Goal: Contribute content: Add original content to the website for others to see

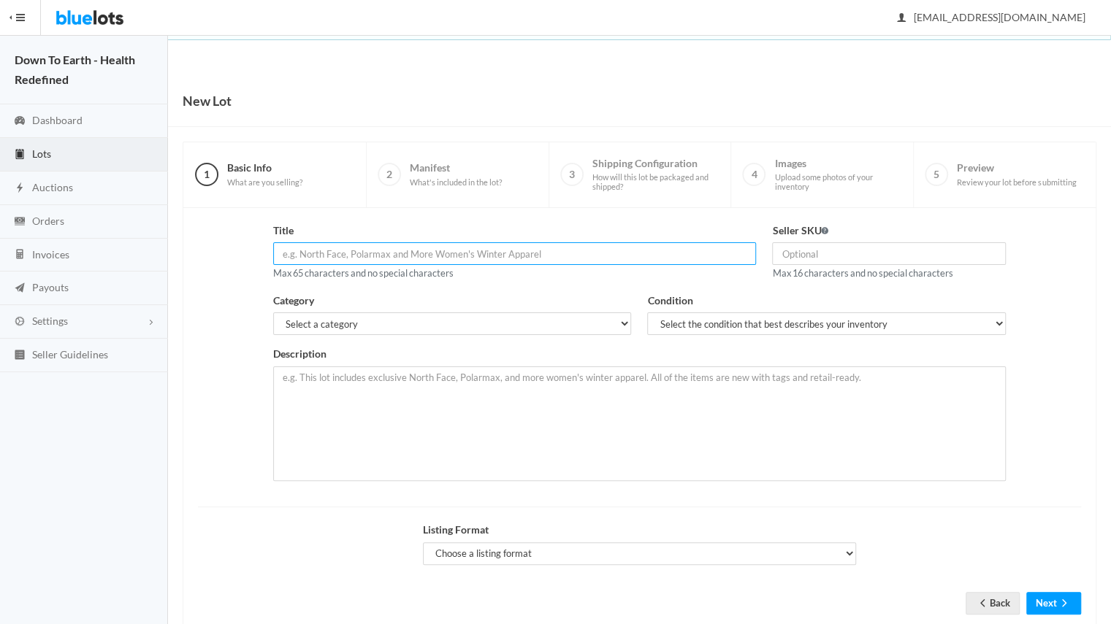
click at [459, 247] on input "text" at bounding box center [514, 253] width 483 height 23
click at [348, 250] on input "Hypoallergenic Tape" at bounding box center [514, 253] width 483 height 23
click at [452, 250] on input "Hypoallergenic Mouth Tape" at bounding box center [514, 253] width 483 height 23
type input "Hypoallergenic Mouth Tape - Bamboo Silk (60 Pieces)"
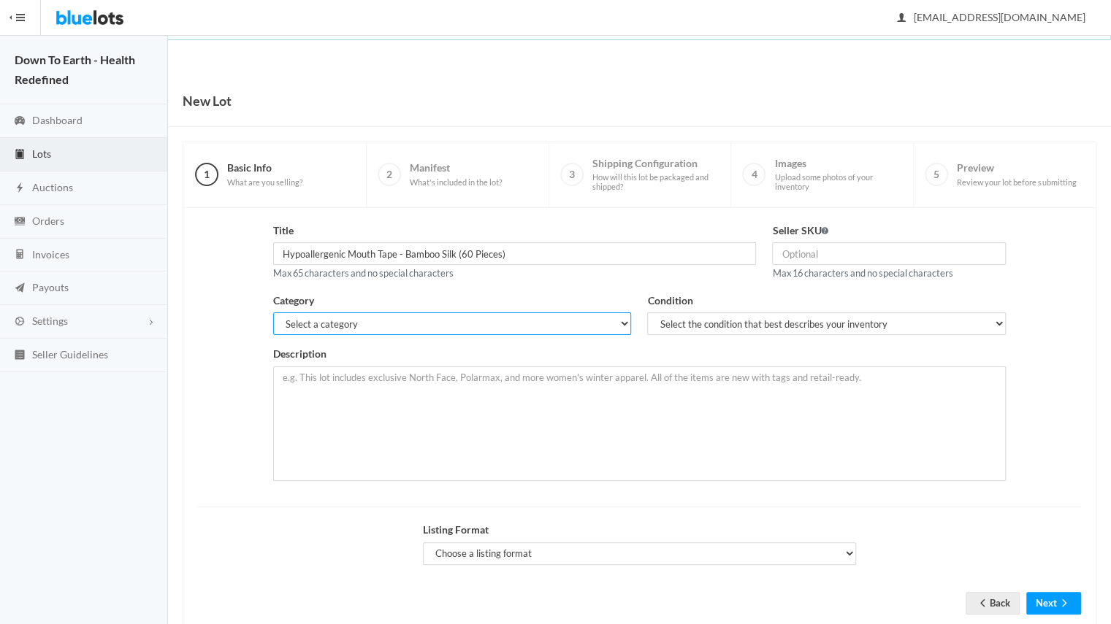
click at [461, 318] on select "Select a category Electronics Clothing, Shoes & Accessories Appliances Home & G…" at bounding box center [452, 324] width 359 height 23
select select "7"
click at [273, 313] on select "Select a category Electronics Clothing, Shoes & Accessories Appliances Home & G…" at bounding box center [452, 324] width 359 height 23
click at [695, 323] on select "Select the condition that best describes your inventory Brand New Shelf Pulls C…" at bounding box center [826, 324] width 359 height 23
select select "1"
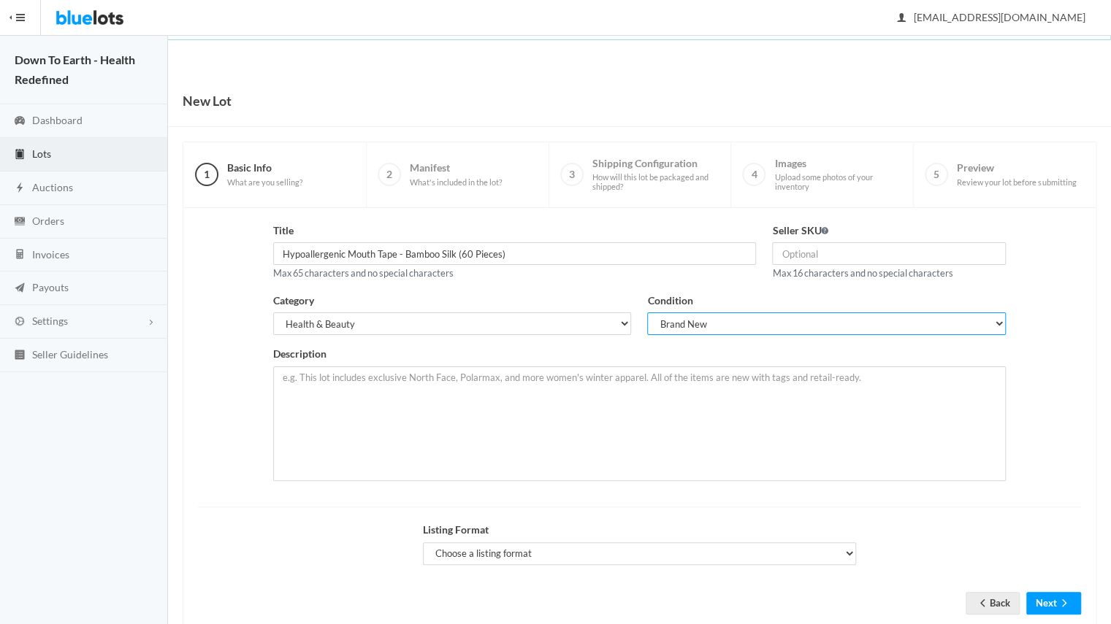
click at [647, 313] on select "Select the condition that best describes your inventory Brand New Shelf Pulls C…" at bounding box center [826, 324] width 359 height 23
click at [834, 256] on input "text" at bounding box center [889, 253] width 234 height 23
paste input "X004A5SJ9V"
type input "X004A5SJ9V"
